Goal: Transaction & Acquisition: Purchase product/service

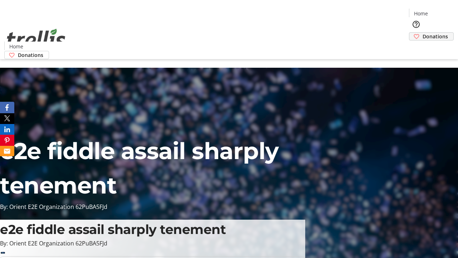
click at [423, 33] on span "Donations" at bounding box center [435, 37] width 25 height 8
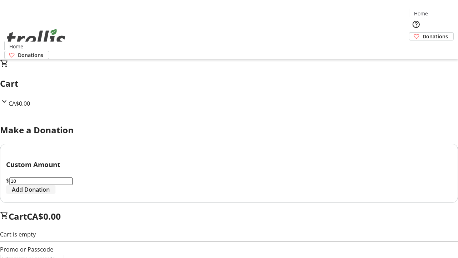
click at [50, 194] on span "Add Donation" at bounding box center [31, 189] width 38 height 9
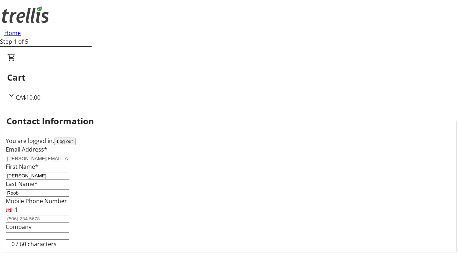
select select "CA"
type input "[STREET_ADDRESS][PERSON_NAME]"
type input "Kelowna"
